Goal: Information Seeking & Learning: Learn about a topic

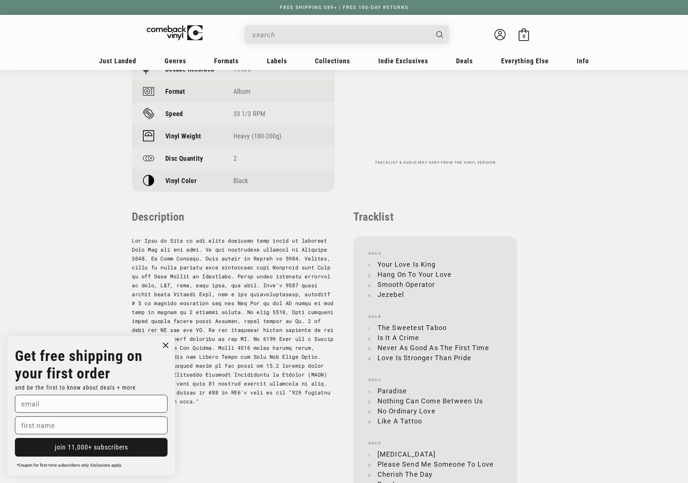
scroll to position [708, 0]
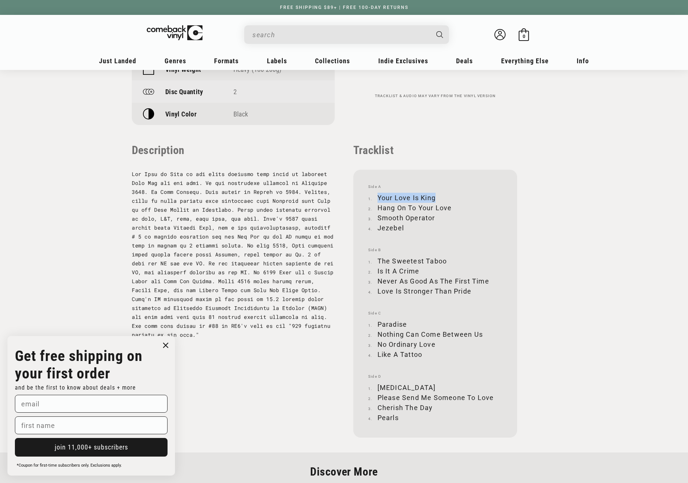
drag, startPoint x: 379, startPoint y: 196, endPoint x: 434, endPoint y: 196, distance: 55.5
click at [434, 196] on li "Your Love Is King" at bounding box center [435, 198] width 134 height 10
copy li "Your Love Is King"
drag, startPoint x: 379, startPoint y: 207, endPoint x: 452, endPoint y: 206, distance: 73.0
click at [452, 206] on li "Hang On To Your Love" at bounding box center [435, 208] width 134 height 10
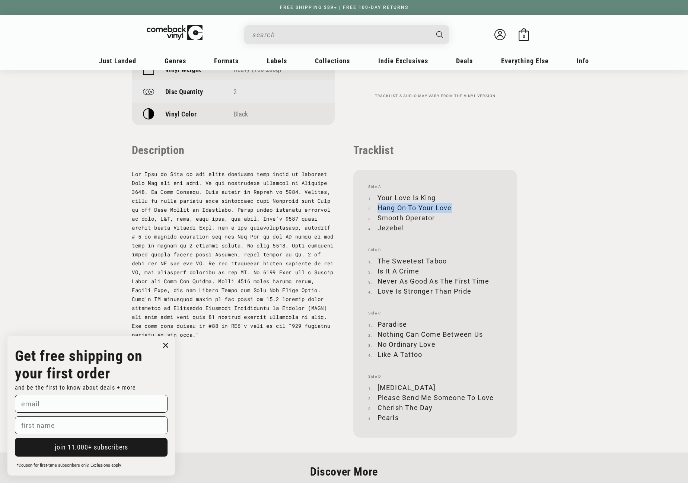
copy li "Hang On To Your Love"
drag, startPoint x: 379, startPoint y: 216, endPoint x: 434, endPoint y: 214, distance: 55.2
click at [434, 214] on li "Smooth Operator" at bounding box center [435, 218] width 134 height 10
copy li "Smooth Operator"
drag, startPoint x: 379, startPoint y: 228, endPoint x: 405, endPoint y: 228, distance: 26.4
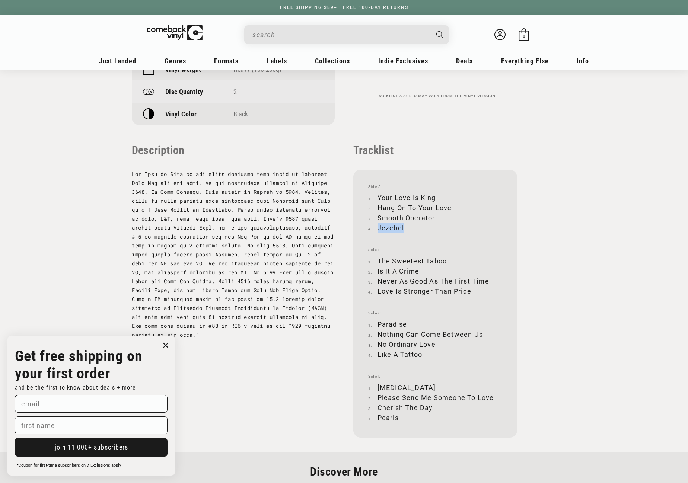
click at [405, 228] on li "Jezebel" at bounding box center [435, 228] width 134 height 10
copy li "Jezebel"
drag, startPoint x: 378, startPoint y: 260, endPoint x: 445, endPoint y: 262, distance: 66.7
click at [445, 263] on li "The Sweetest Taboo" at bounding box center [435, 261] width 134 height 10
copy li "The Sweetest Taboo"
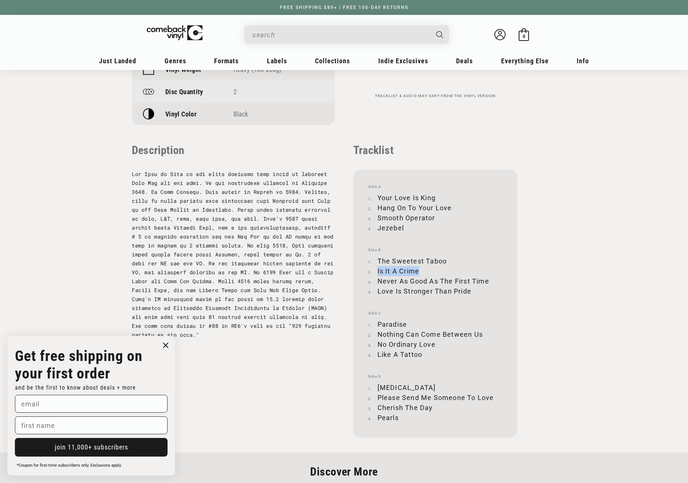
drag, startPoint x: 378, startPoint y: 271, endPoint x: 418, endPoint y: 271, distance: 40.2
click at [418, 271] on li "Is It A Crime" at bounding box center [435, 271] width 134 height 10
copy li "Is It A Crime"
drag, startPoint x: 379, startPoint y: 279, endPoint x: 489, endPoint y: 279, distance: 109.5
click at [489, 279] on li "Never As Good As The First Time" at bounding box center [435, 281] width 134 height 10
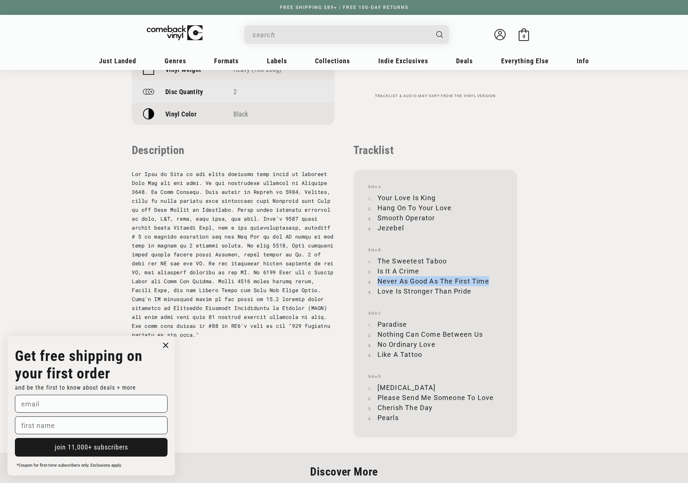
copy li "Never As Good As The First Time"
drag, startPoint x: 378, startPoint y: 291, endPoint x: 471, endPoint y: 291, distance: 92.7
click at [471, 291] on li "Love Is Stronger Than Pride" at bounding box center [435, 291] width 134 height 10
copy li "Love Is Stronger Than Pride"
drag, startPoint x: 378, startPoint y: 324, endPoint x: 406, endPoint y: 321, distance: 28.1
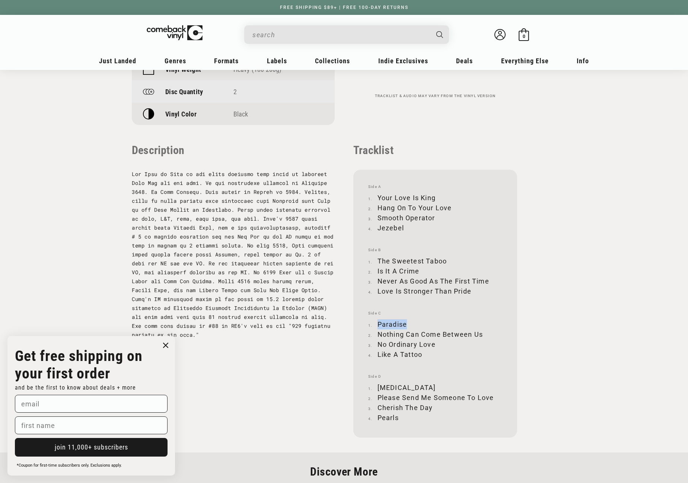
click at [406, 321] on li "Paradise" at bounding box center [435, 325] width 134 height 10
copy li "Paradise"
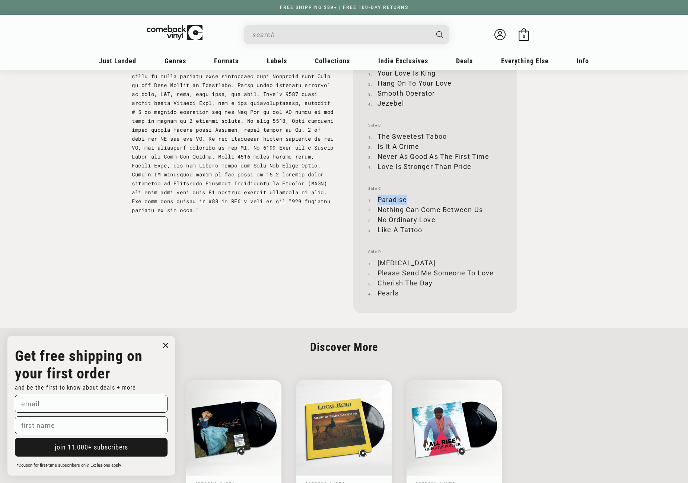
scroll to position [857, 0]
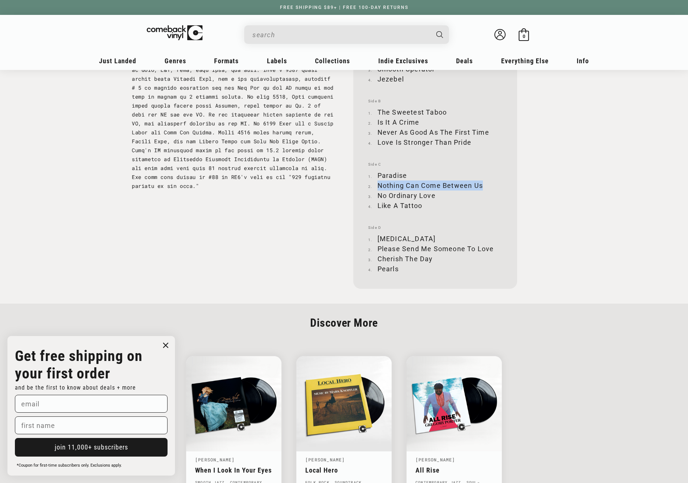
drag, startPoint x: 378, startPoint y: 185, endPoint x: 482, endPoint y: 188, distance: 103.6
click at [482, 188] on li "Nothing Can Come Between Us" at bounding box center [435, 186] width 134 height 10
copy li "Nothing Can Come Between Us"
drag, startPoint x: 378, startPoint y: 196, endPoint x: 435, endPoint y: 196, distance: 57.4
click at [435, 196] on li "No Ordinary Love" at bounding box center [435, 196] width 134 height 10
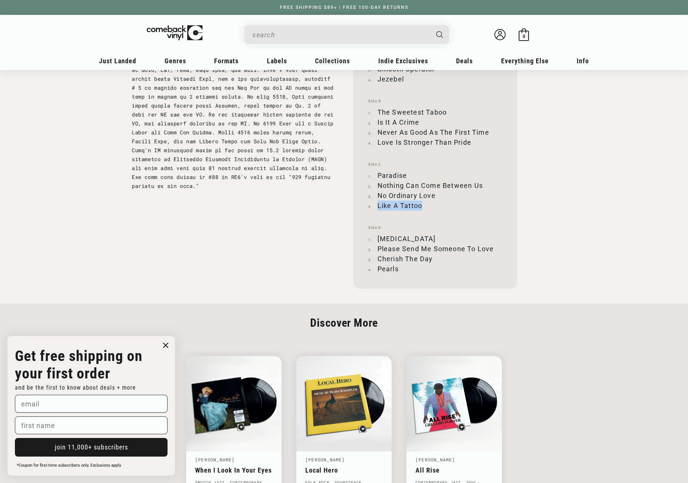
drag, startPoint x: 378, startPoint y: 205, endPoint x: 429, endPoint y: 206, distance: 50.7
click at [429, 206] on li "Like A Tattoo" at bounding box center [435, 206] width 134 height 10
drag, startPoint x: 378, startPoint y: 237, endPoint x: 415, endPoint y: 235, distance: 36.5
click at [415, 235] on li "[MEDICAL_DATA]" at bounding box center [435, 239] width 134 height 10
drag, startPoint x: 378, startPoint y: 248, endPoint x: 492, endPoint y: 247, distance: 113.6
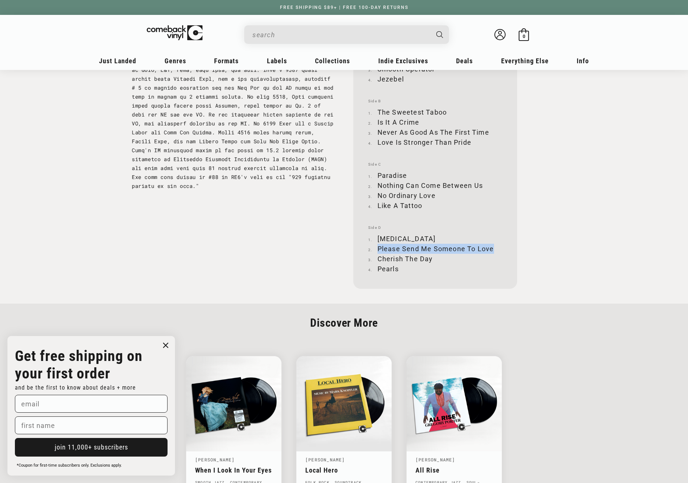
click at [492, 247] on li "Please Send Me Someone To Love" at bounding box center [435, 249] width 134 height 10
drag, startPoint x: 379, startPoint y: 258, endPoint x: 431, endPoint y: 257, distance: 51.8
click at [431, 257] on li "Cherish The Day" at bounding box center [435, 259] width 134 height 10
drag, startPoint x: 378, startPoint y: 267, endPoint x: 402, endPoint y: 269, distance: 23.5
click at [402, 269] on li "Pearls" at bounding box center [435, 269] width 134 height 10
